Goal: Task Accomplishment & Management: Use online tool/utility

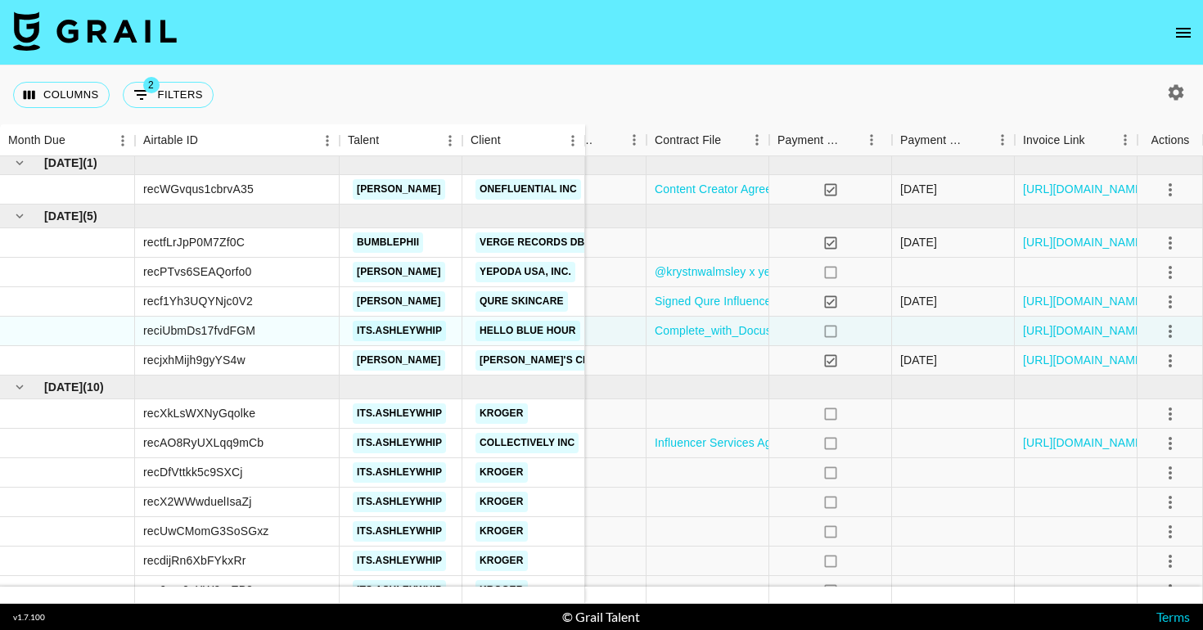
scroll to position [0, 1514]
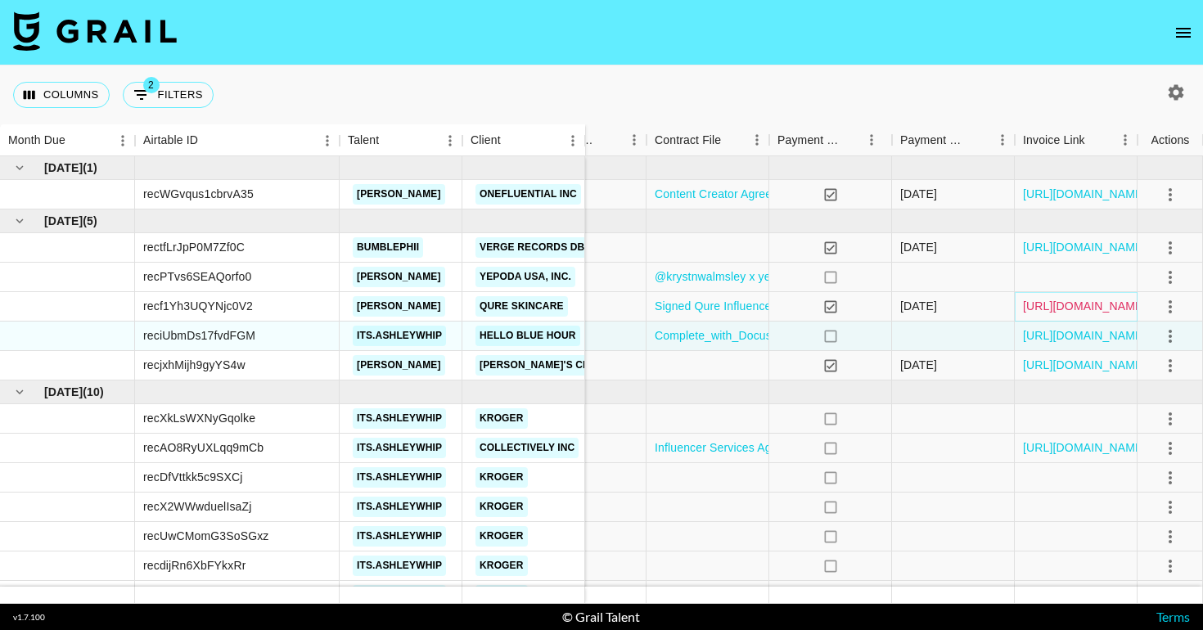
click at [1080, 309] on link "[URL][DOMAIN_NAME]" at bounding box center [1085, 306] width 124 height 16
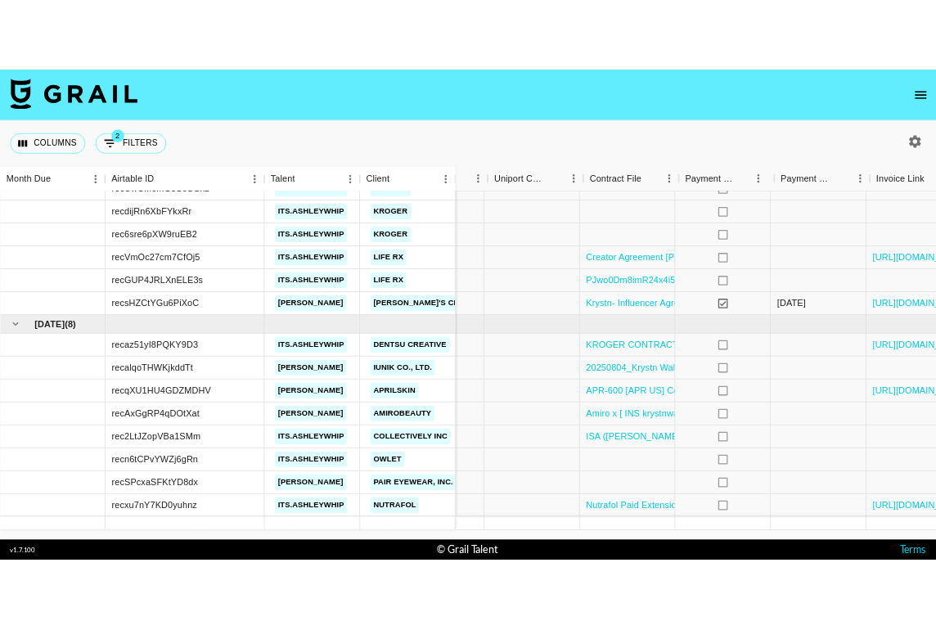
scroll to position [384, 1418]
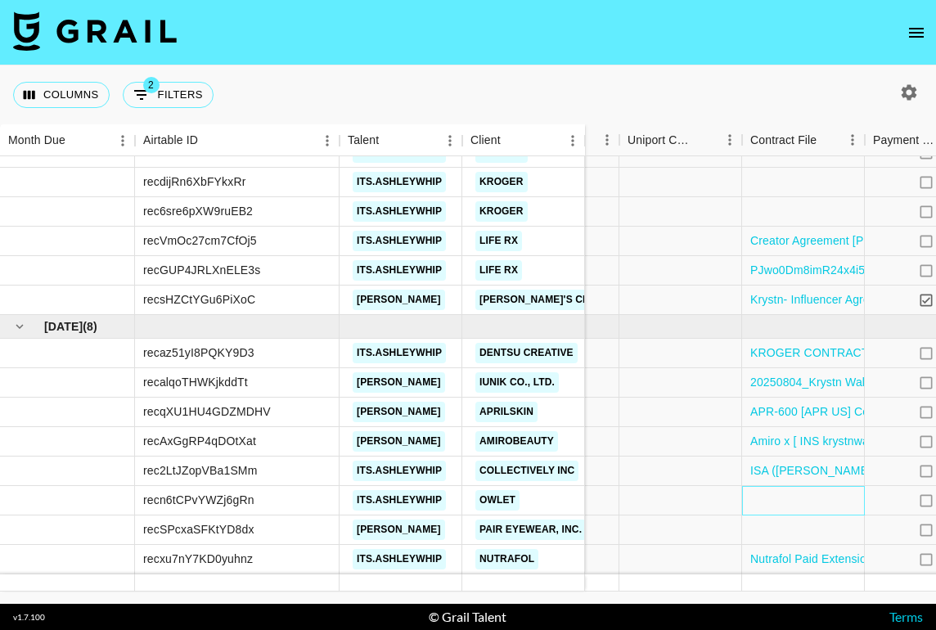
click at [790, 504] on div at bounding box center [803, 500] width 123 height 29
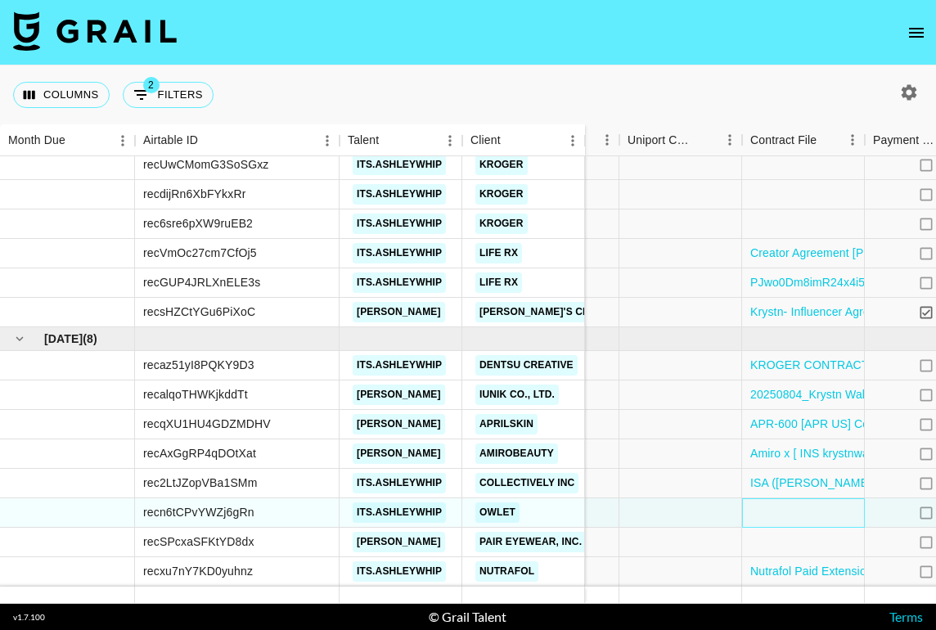
scroll to position [371, 1418]
click at [790, 504] on div at bounding box center [803, 512] width 123 height 29
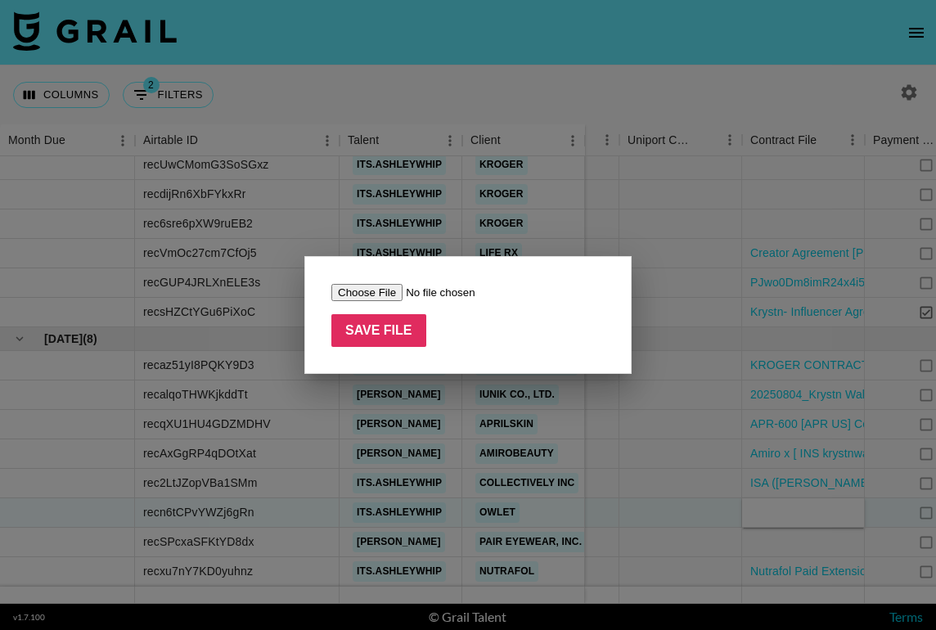
click at [380, 296] on input "file" at bounding box center [434, 292] width 207 height 17
type input "C:\fakepath\Owlet Content Squad UGC Brief_2025_Updated.pdf"
click at [396, 335] on input "Save File" at bounding box center [378, 330] width 95 height 33
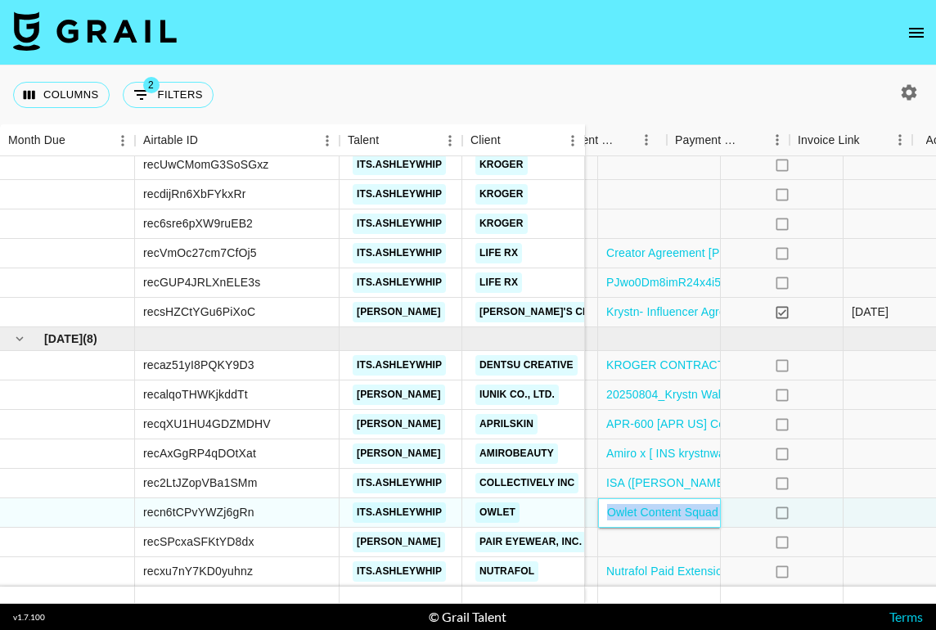
scroll to position [371, 1780]
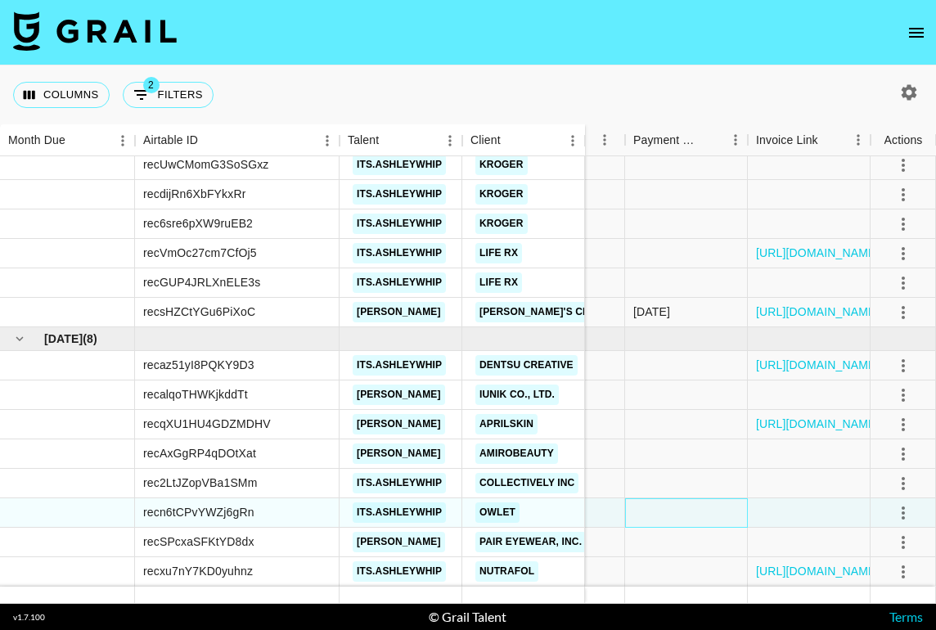
click at [731, 516] on div at bounding box center [686, 512] width 123 height 29
click at [799, 522] on div at bounding box center [809, 512] width 123 height 29
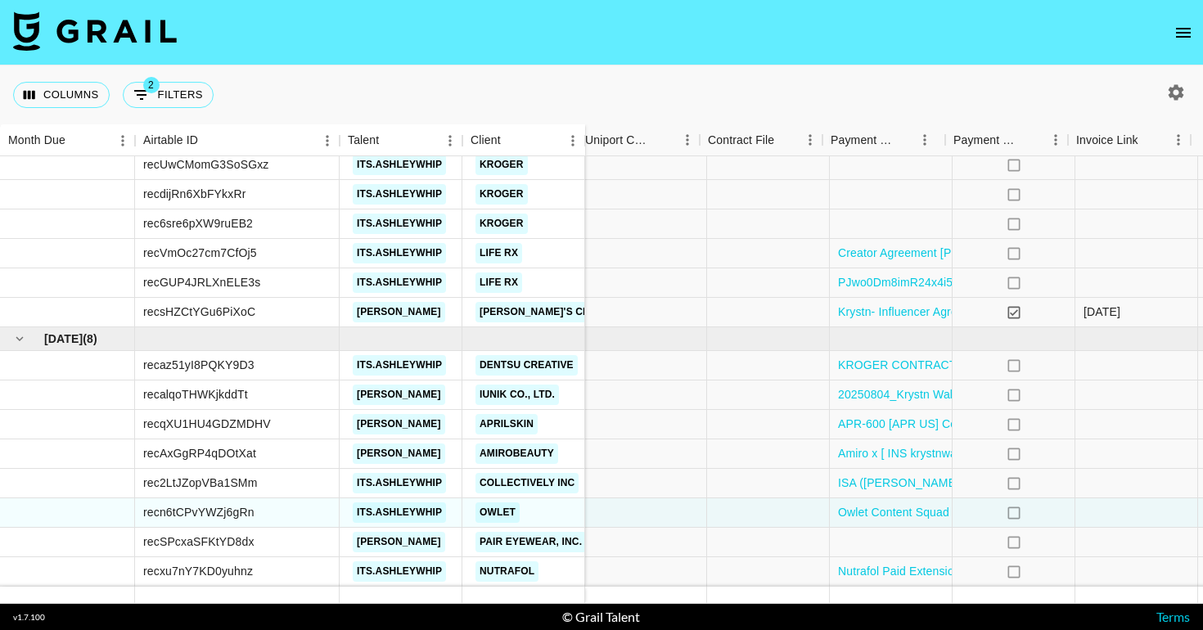
scroll to position [371, 1514]
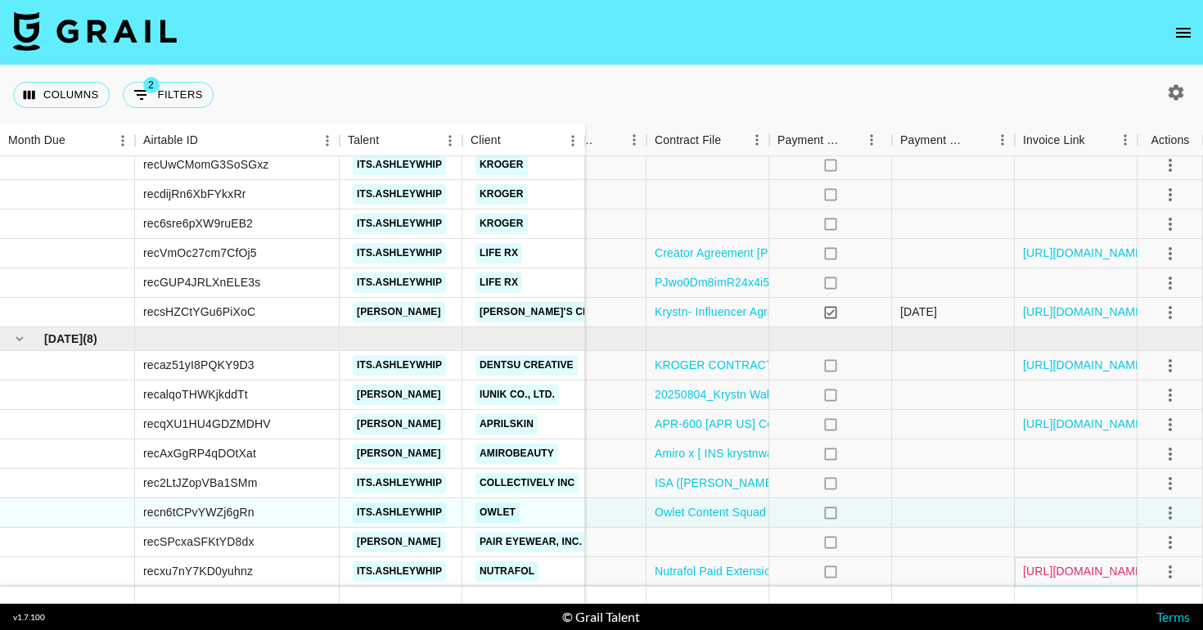
click at [1056, 576] on link "[URL][DOMAIN_NAME]" at bounding box center [1085, 571] width 124 height 16
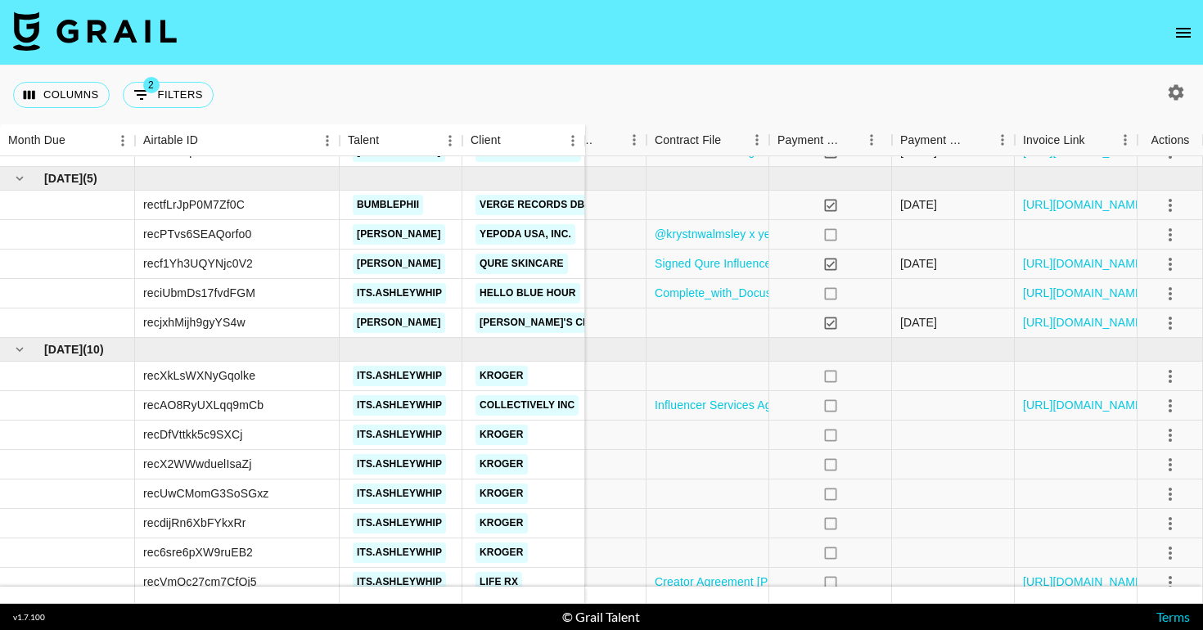
scroll to position [0, 1514]
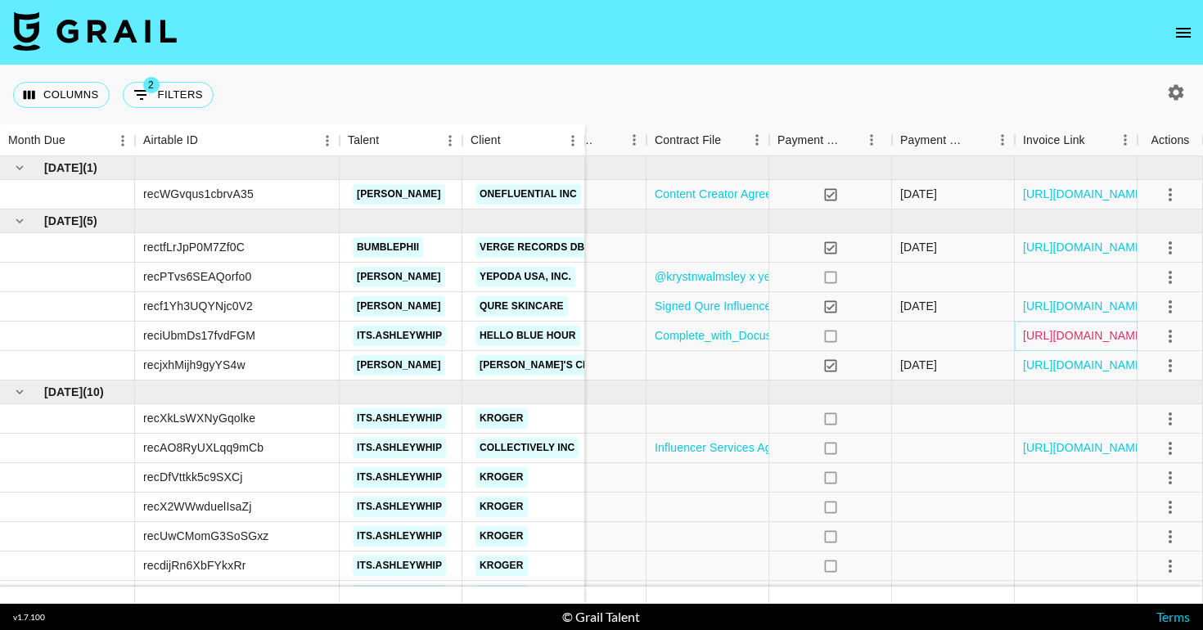
click at [1107, 336] on link "[URL][DOMAIN_NAME]" at bounding box center [1085, 335] width 124 height 16
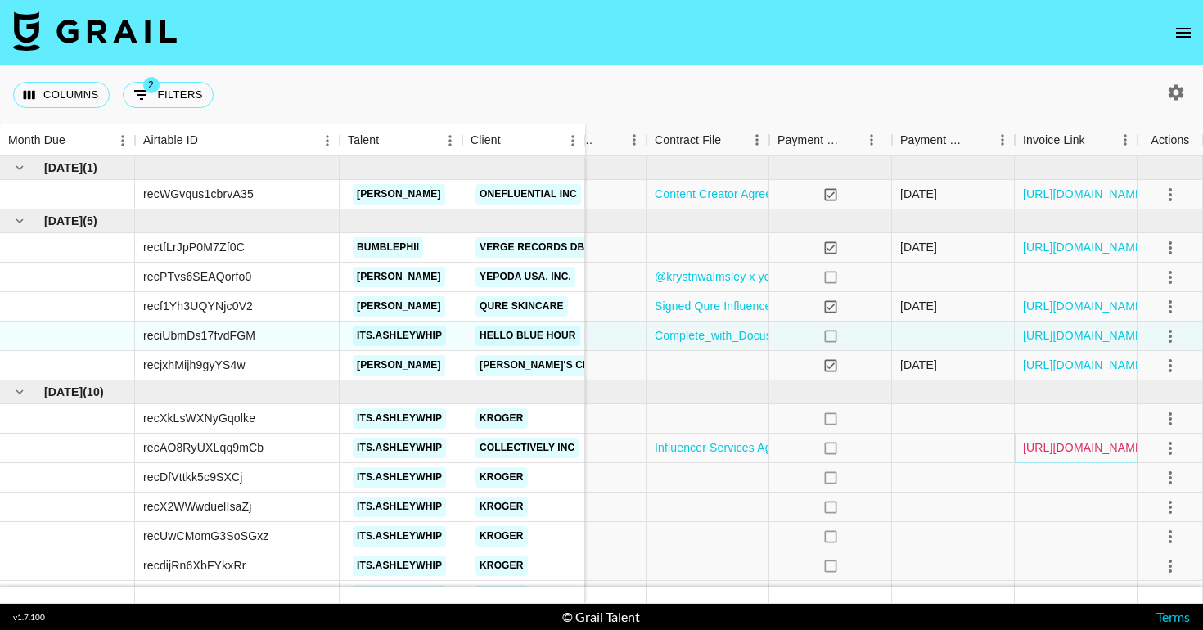
click at [1077, 443] on link "[URL][DOMAIN_NAME]" at bounding box center [1085, 447] width 124 height 16
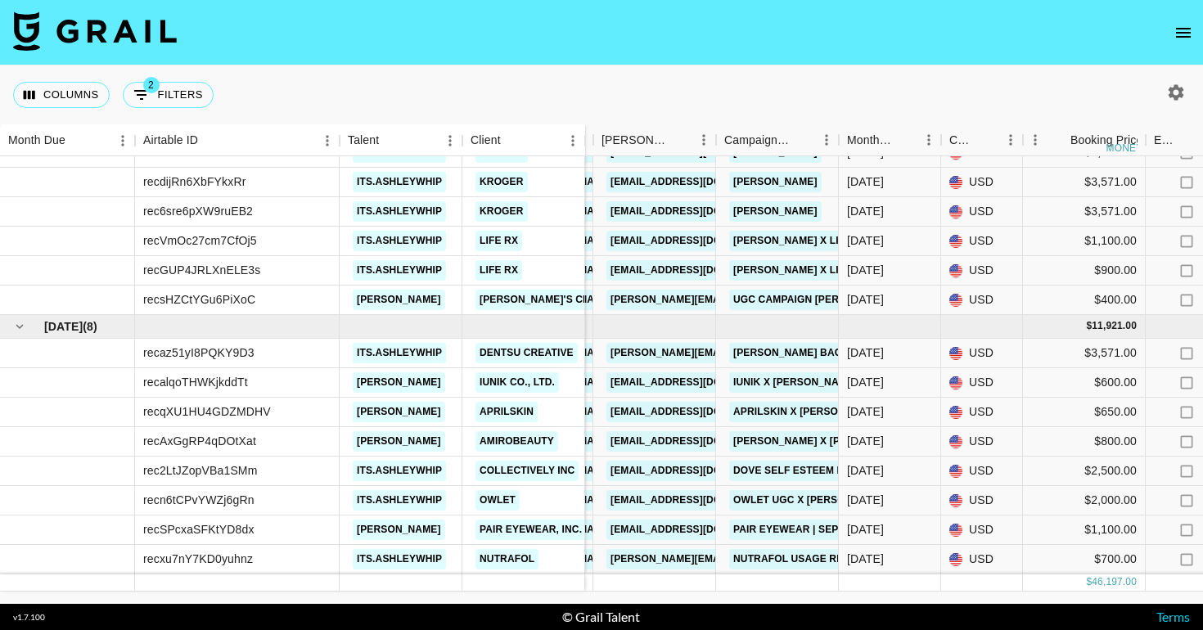
scroll to position [384, 60]
